Goal: Navigation & Orientation: Find specific page/section

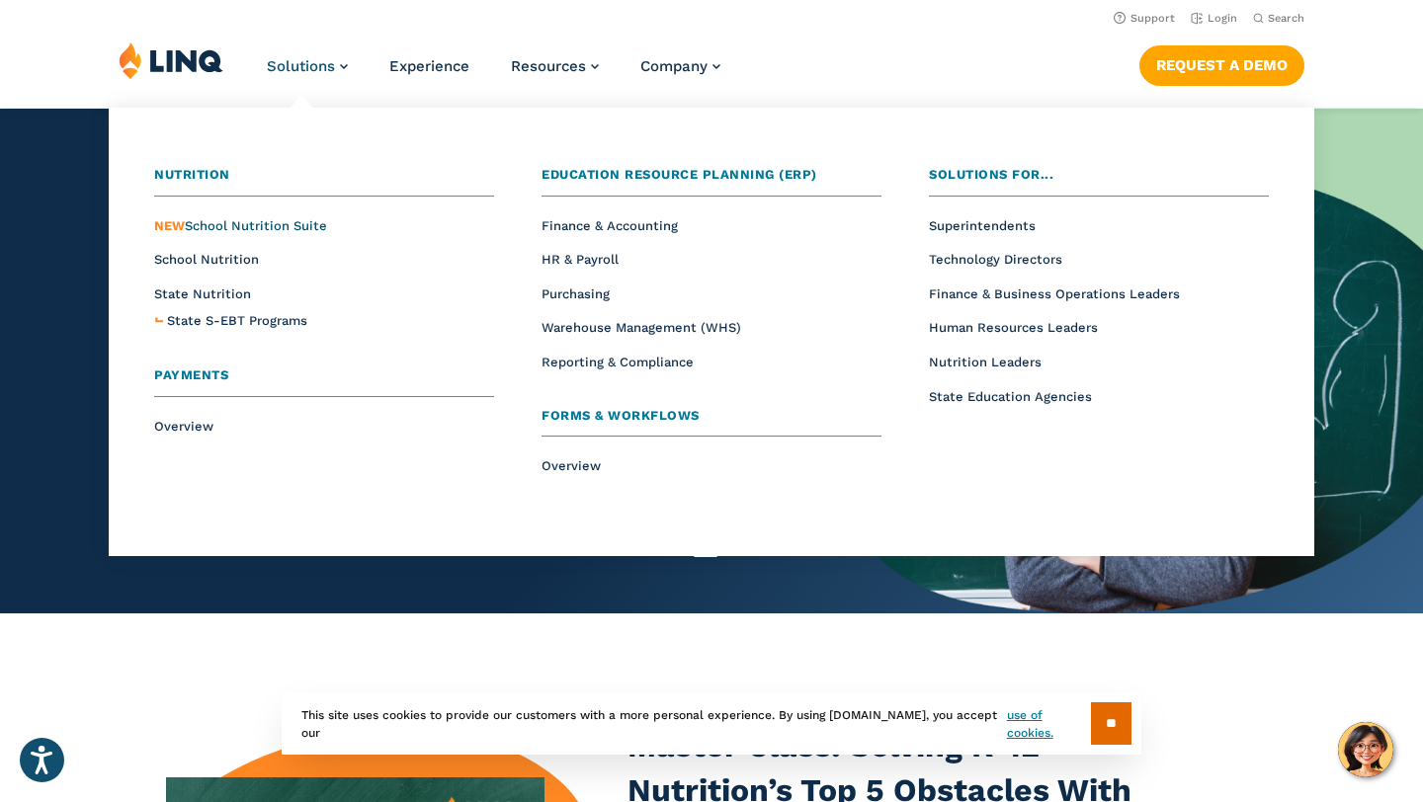
click at [274, 225] on span "NEW School Nutrition Suite" at bounding box center [240, 225] width 173 height 15
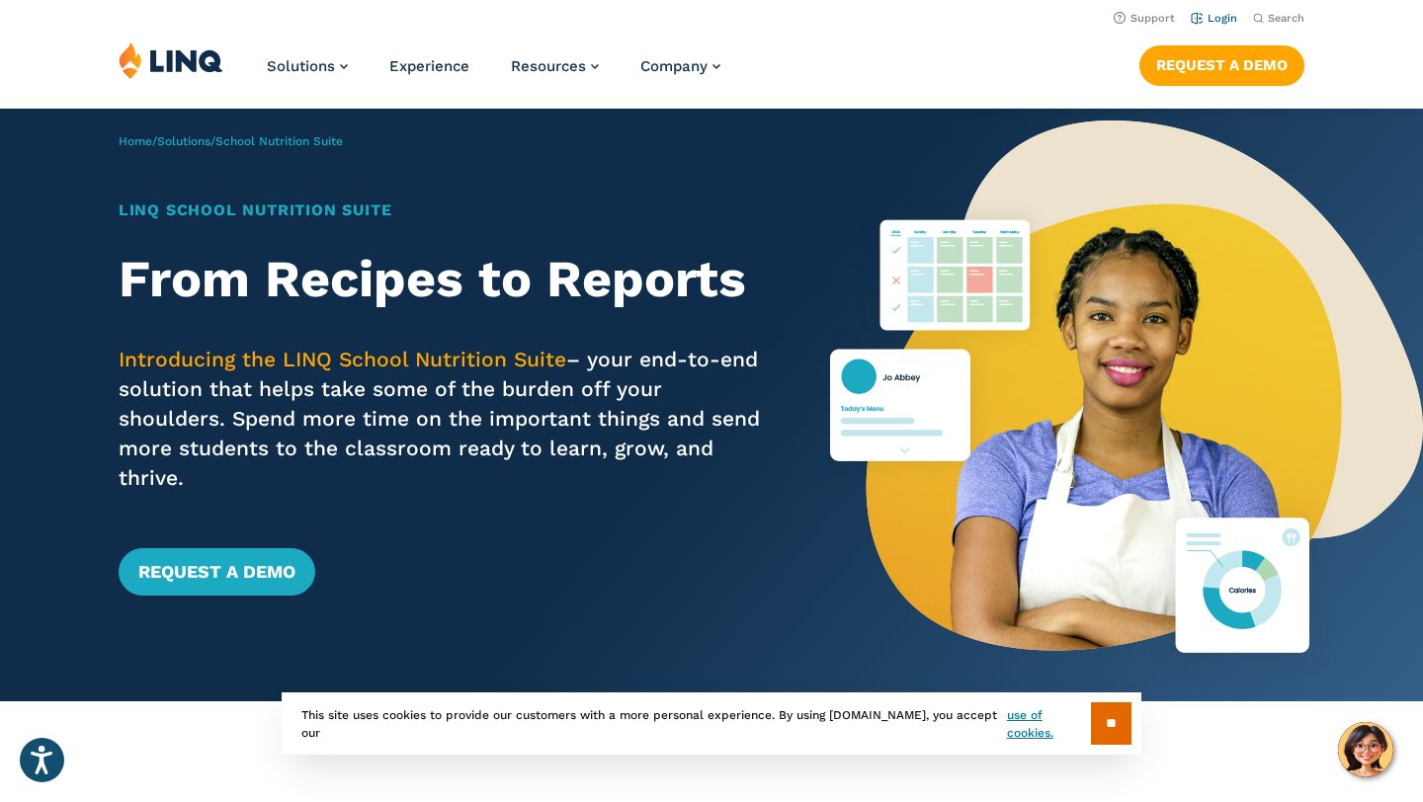
click at [1213, 21] on link "Login" at bounding box center [1214, 18] width 46 height 13
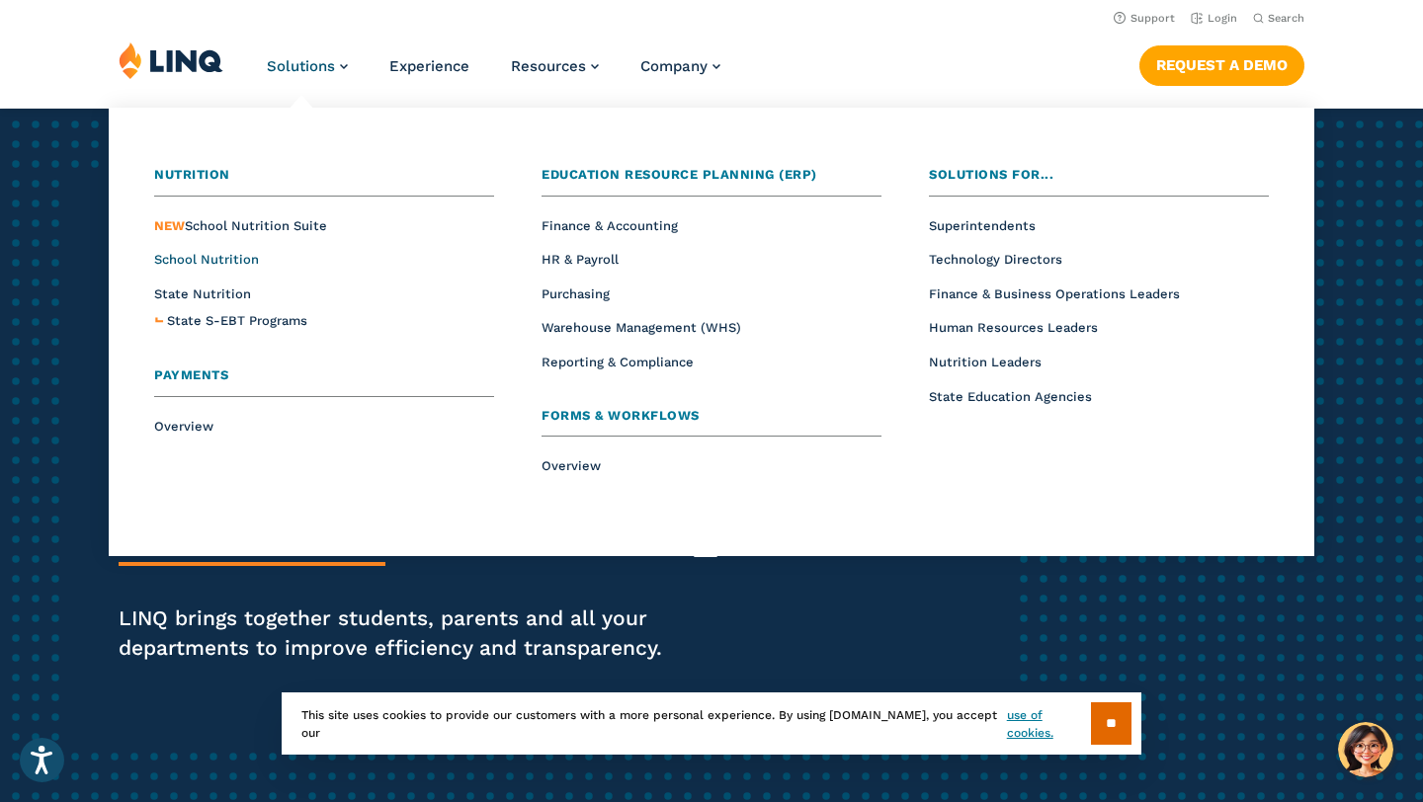
click at [221, 252] on span "School Nutrition" at bounding box center [206, 259] width 105 height 15
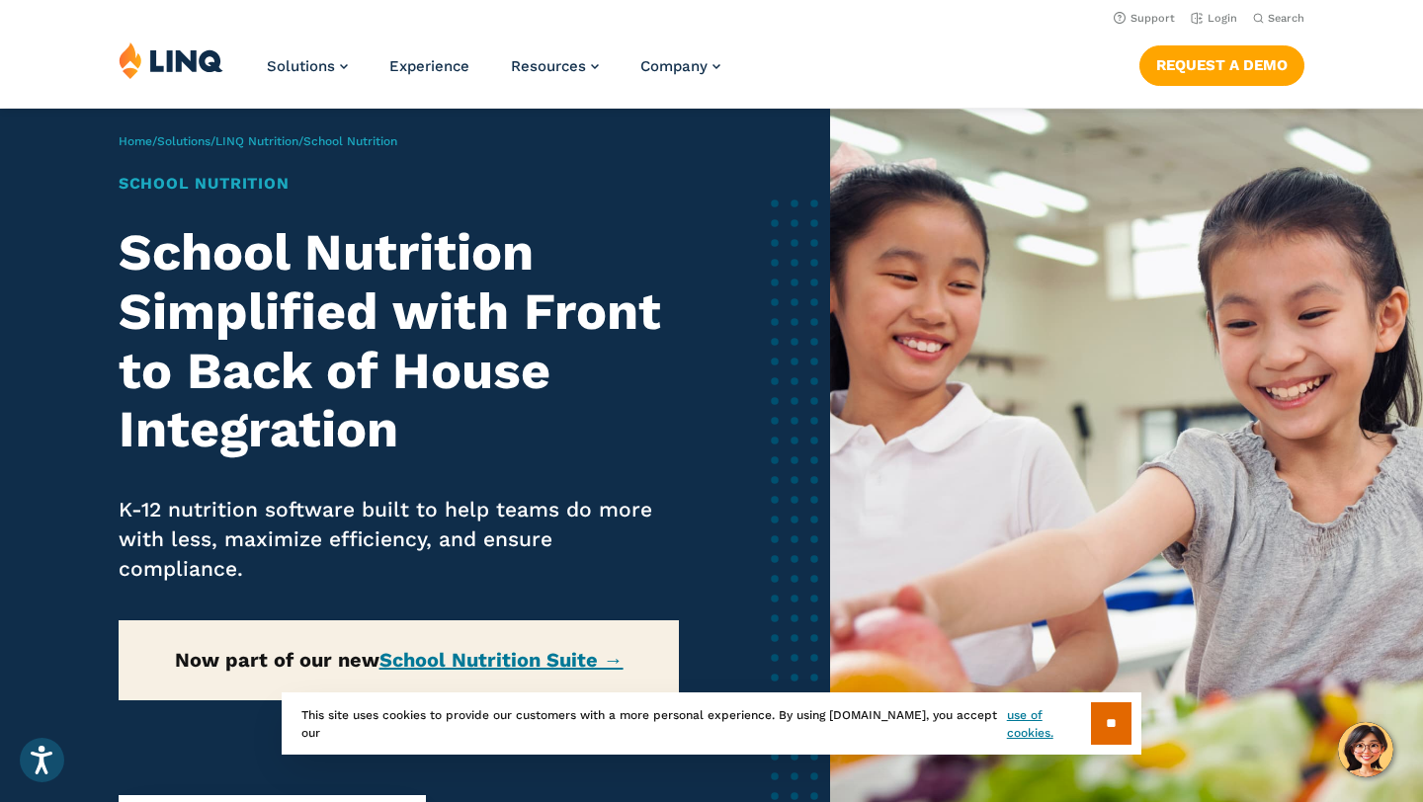
click at [135, 65] on img at bounding box center [171, 60] width 105 height 38
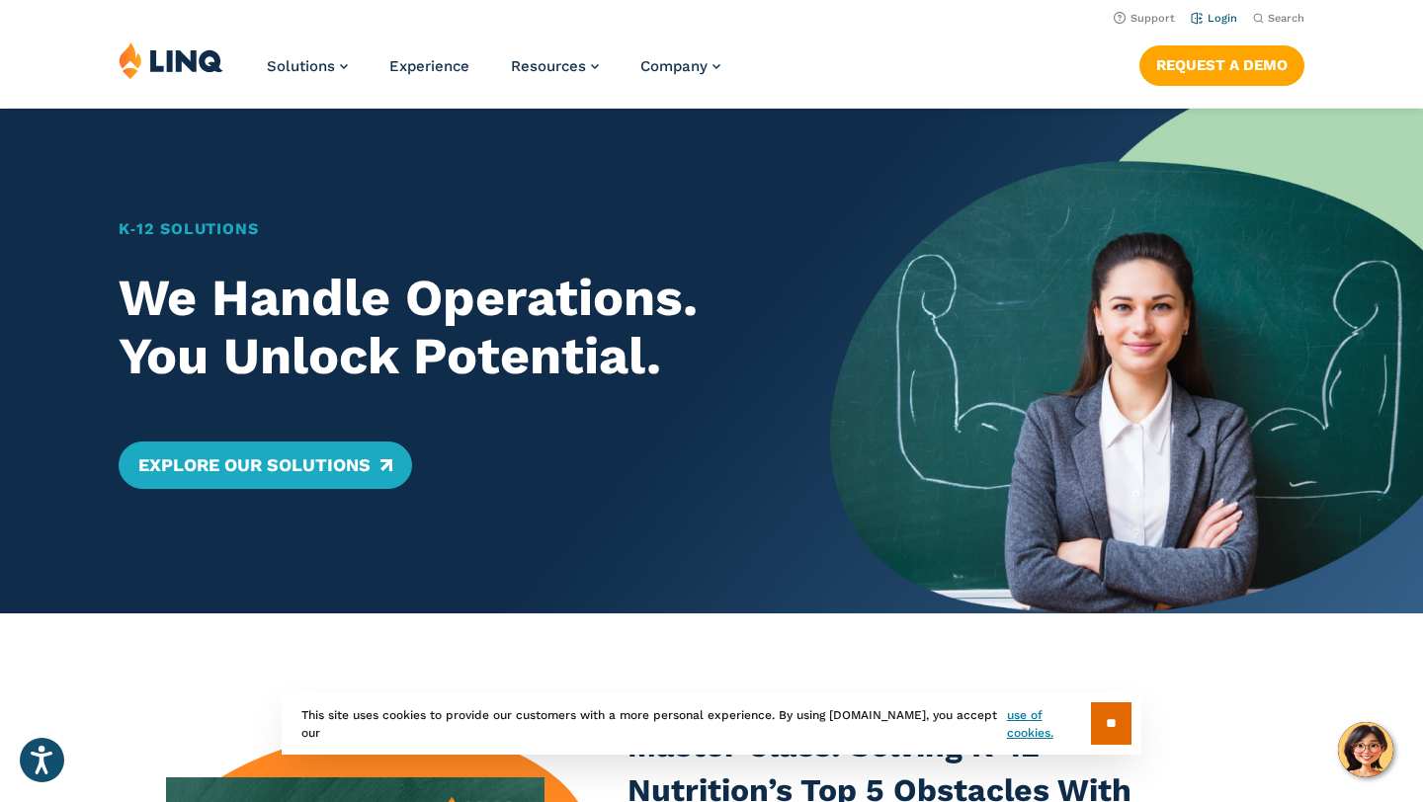
click at [1215, 14] on link "Login" at bounding box center [1214, 18] width 46 height 13
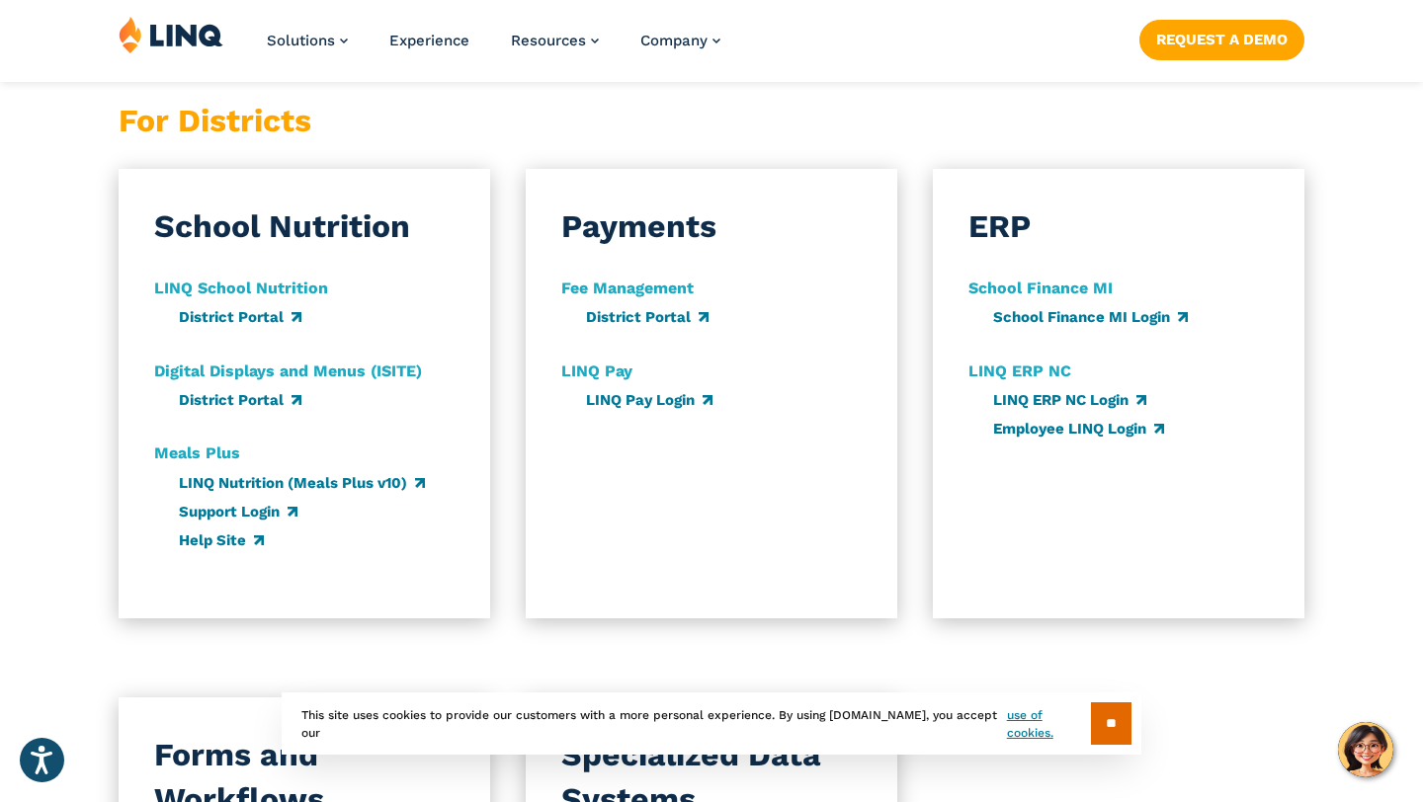
scroll to position [1158, 0]
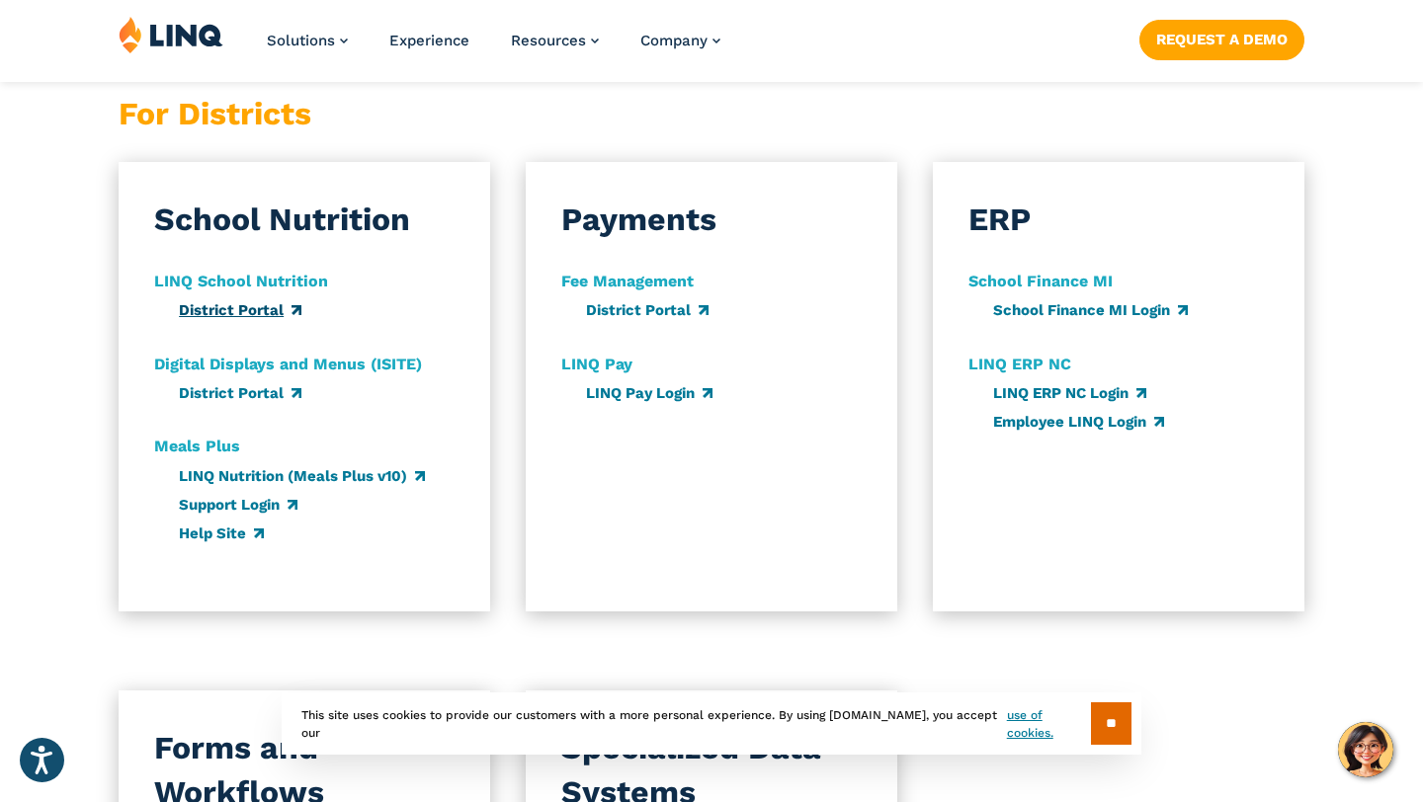
click at [255, 307] on link "District Portal" at bounding box center [240, 310] width 123 height 18
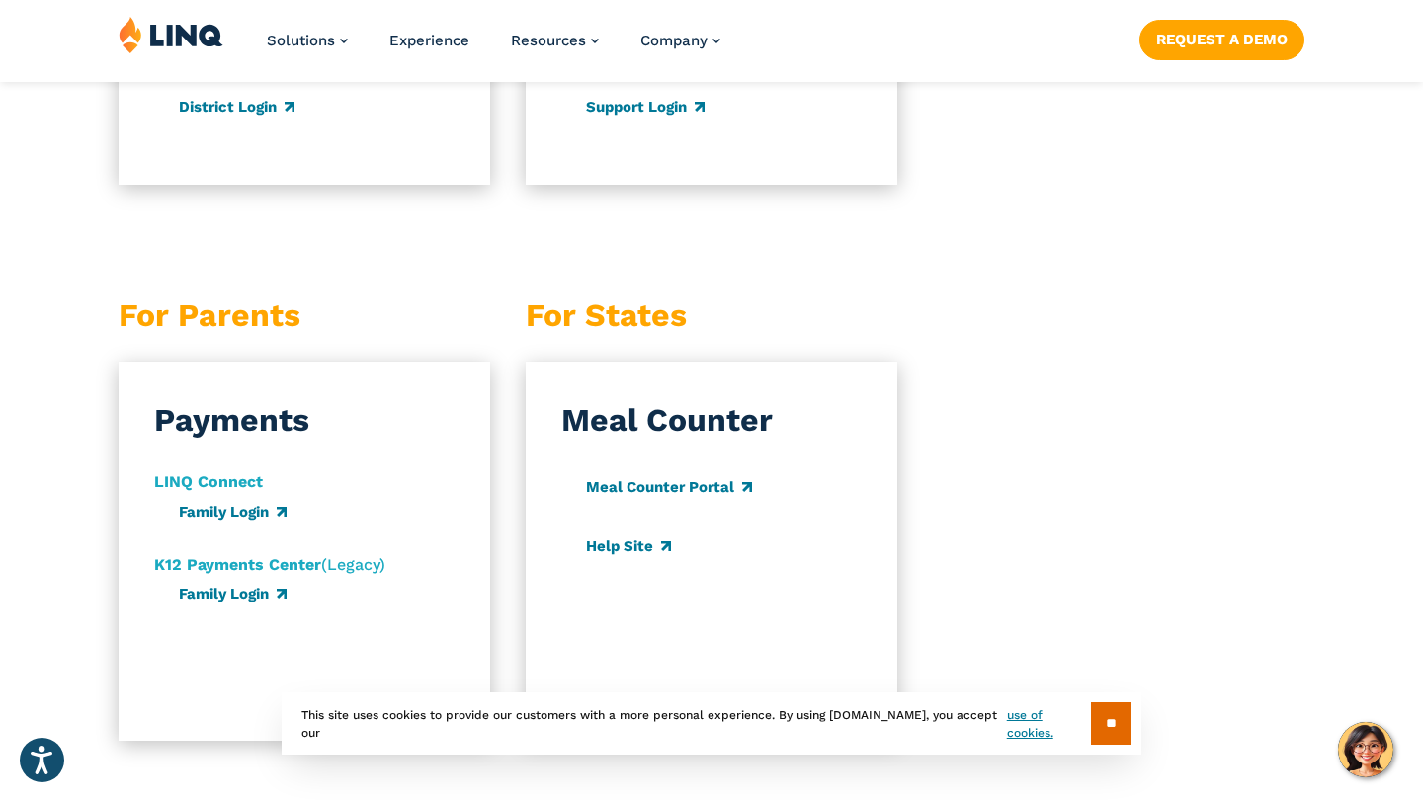
scroll to position [1959, 0]
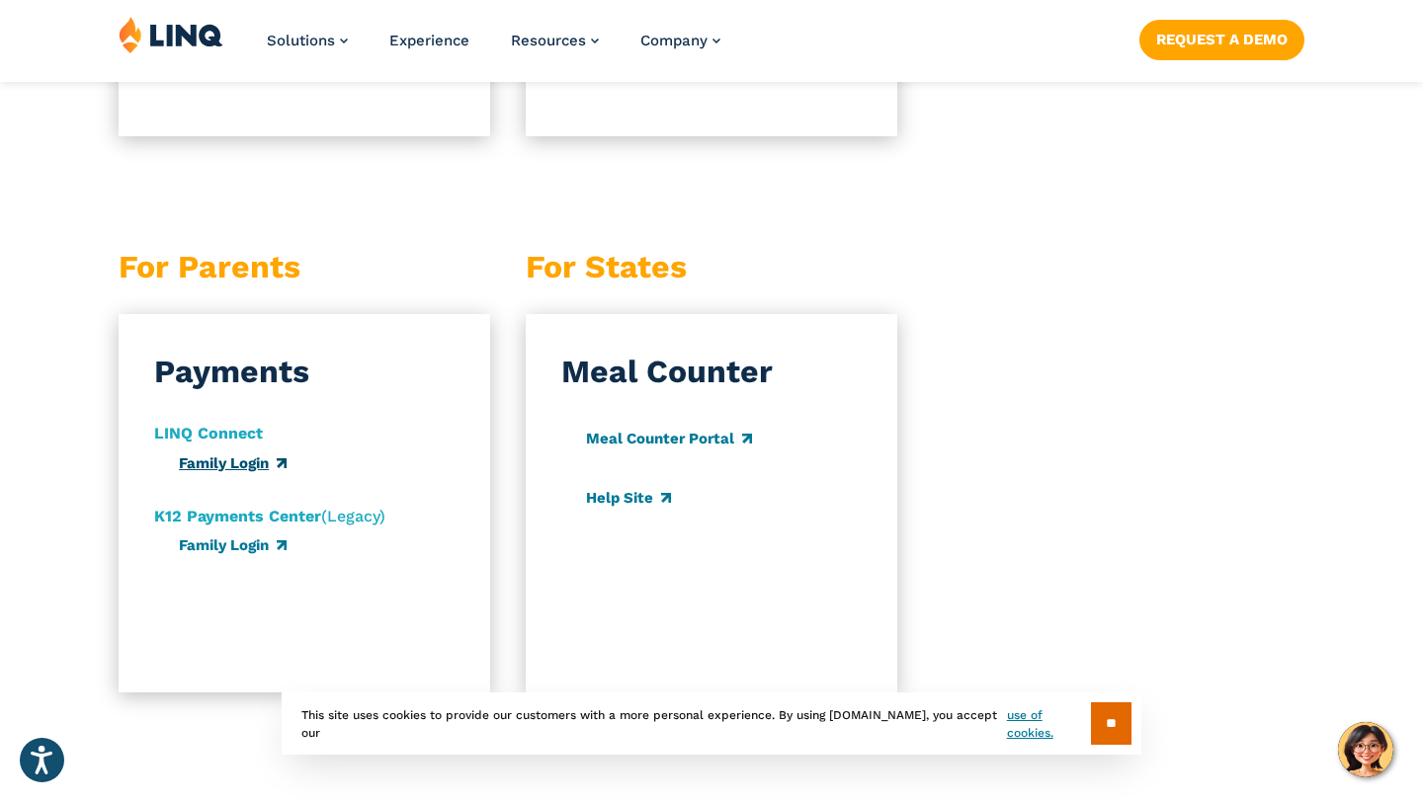
click at [244, 458] on link "Family Login" at bounding box center [233, 463] width 108 height 18
